Goal: Navigation & Orientation: Find specific page/section

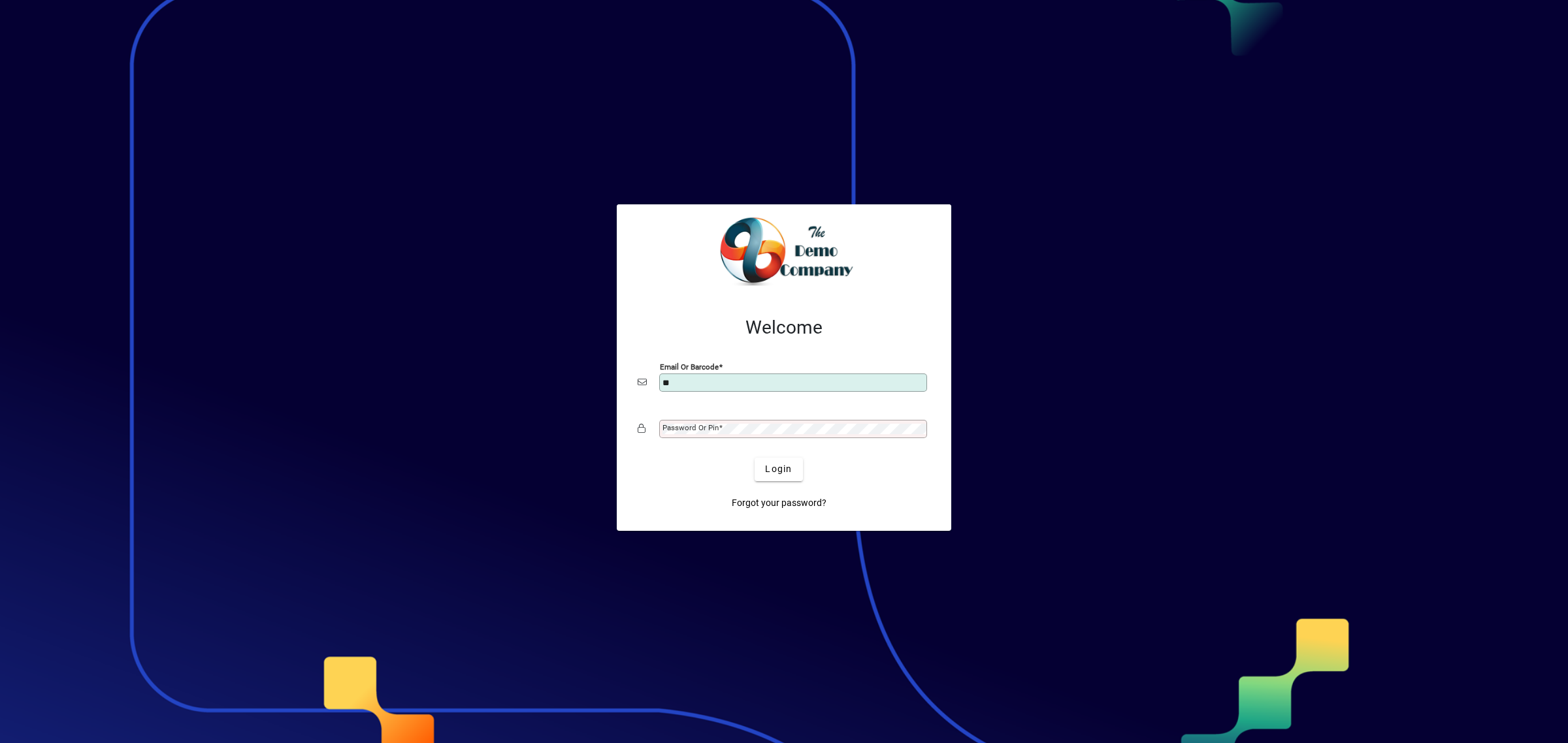
type input "**********"
click at [783, 472] on span "Login" at bounding box center [778, 469] width 27 height 14
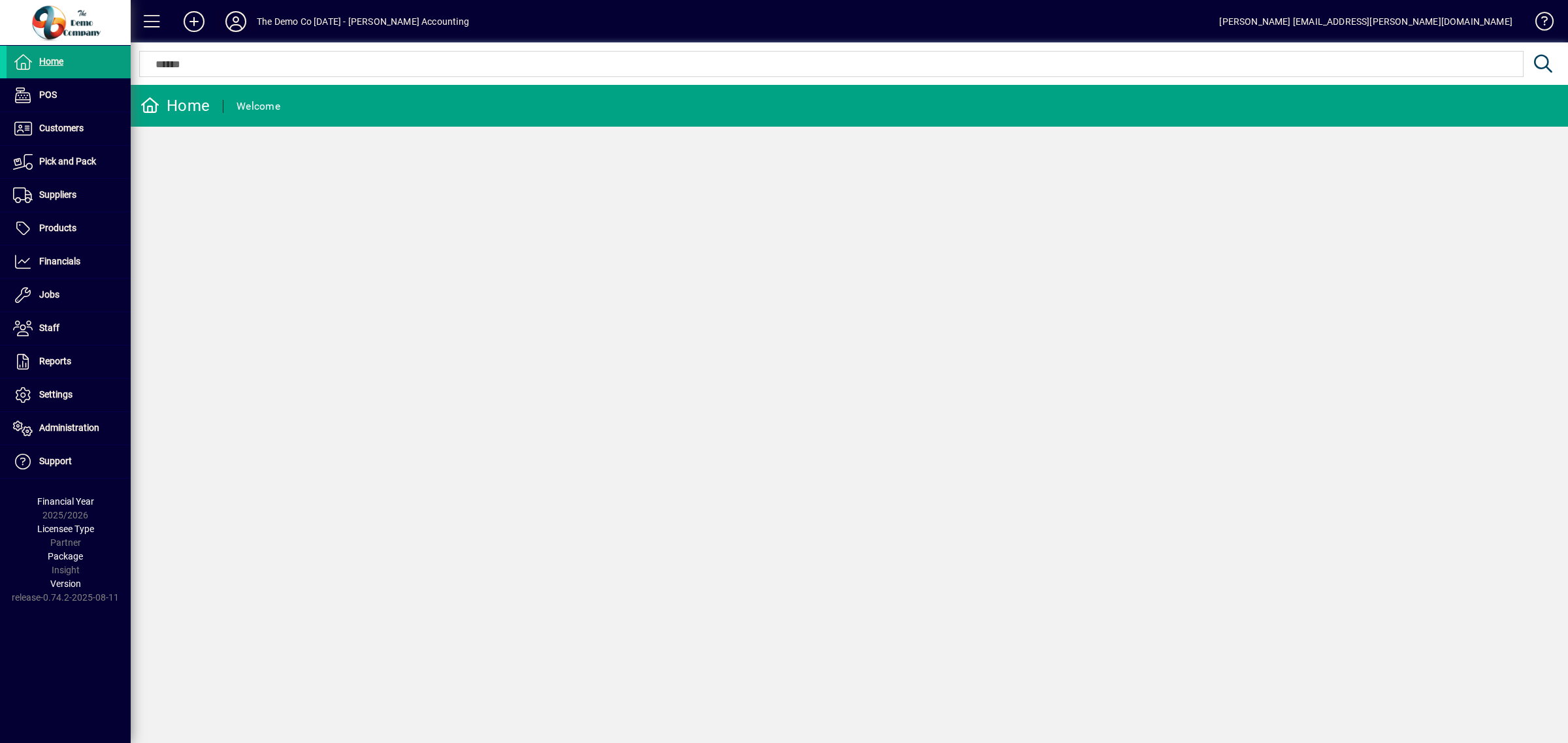
click at [243, 30] on icon at bounding box center [236, 21] width 27 height 21
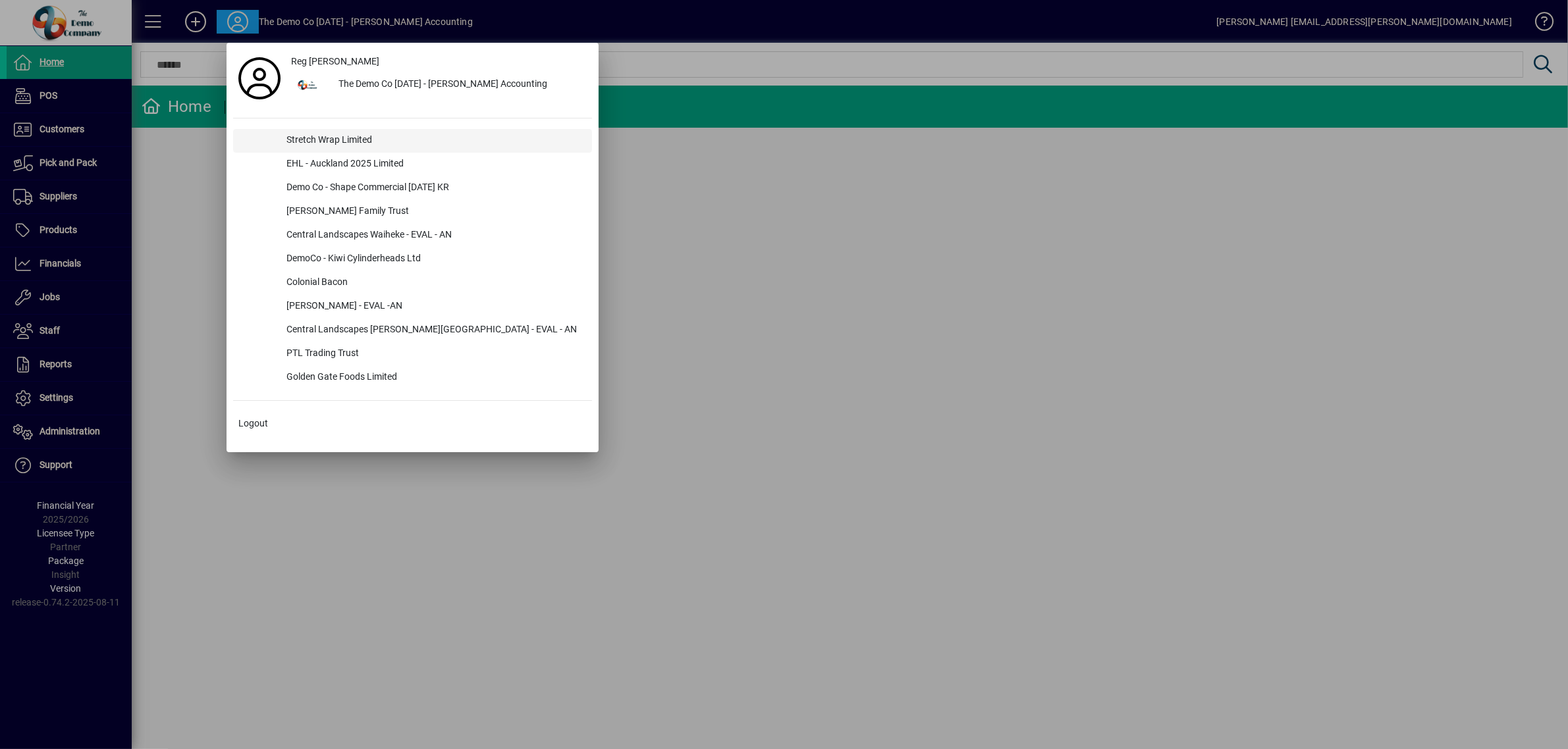
click at [363, 139] on div "Stretch Wrap Limited" at bounding box center [433, 141] width 316 height 24
